Goal: Task Accomplishment & Management: Manage account settings

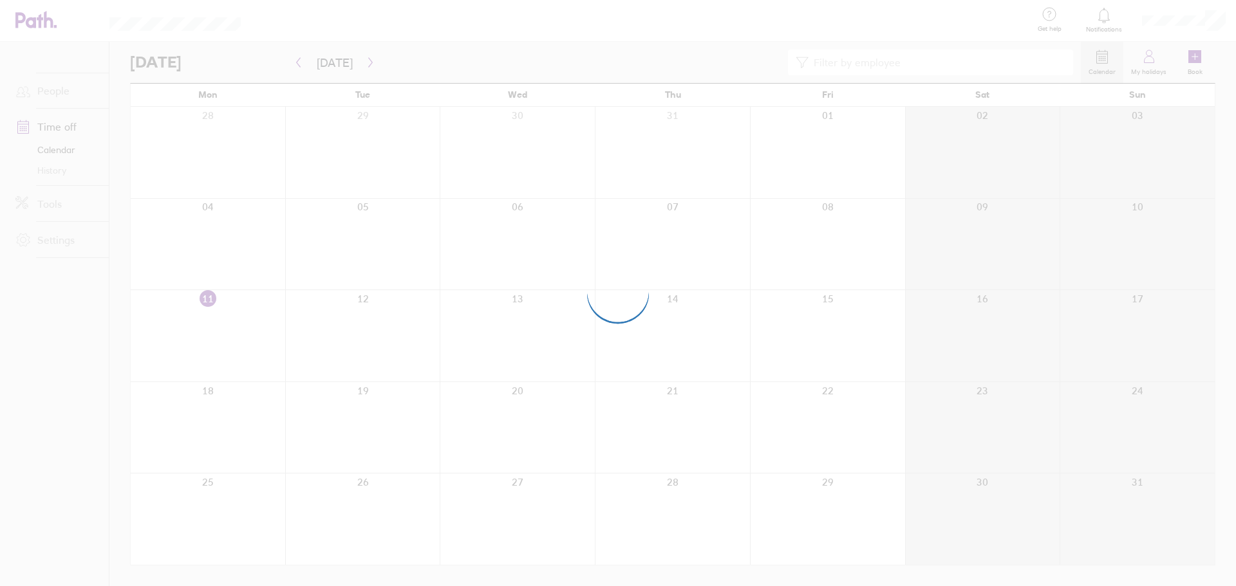
click at [1053, 250] on div at bounding box center [618, 293] width 1236 height 586
